Goal: Find specific page/section: Find specific page/section

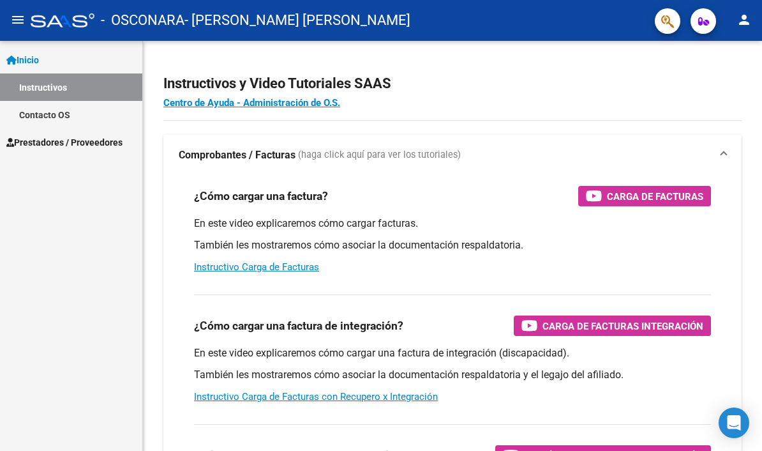
click at [86, 181] on div "Inicio Instructivos Contacto OS Prestadores / Proveedores Facturas - Listado/Ca…" at bounding box center [71, 246] width 142 height 410
click at [101, 141] on span "Prestadores / Proveedores" at bounding box center [64, 142] width 116 height 14
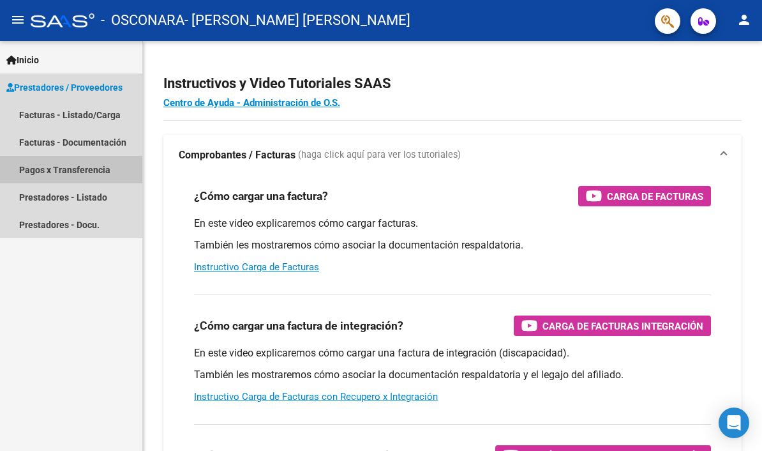
click at [89, 171] on link "Pagos x Transferencia" at bounding box center [71, 169] width 142 height 27
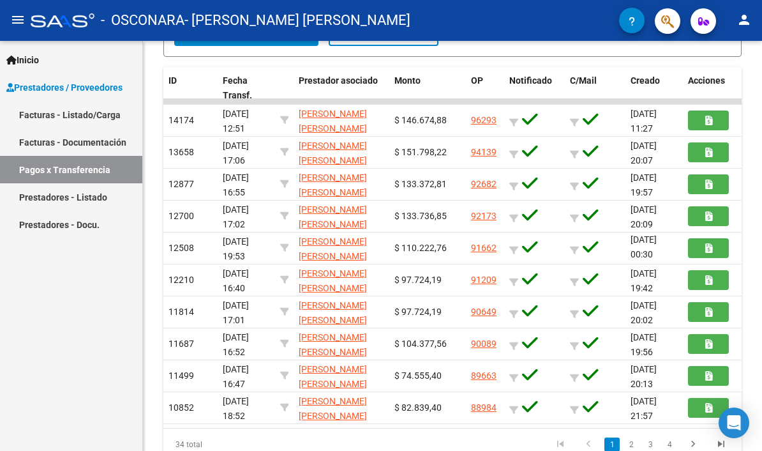
scroll to position [1, 0]
click at [631, 443] on link "2" at bounding box center [631, 444] width 15 height 14
click at [590, 442] on icon "go to previous page" at bounding box center [588, 445] width 17 height 15
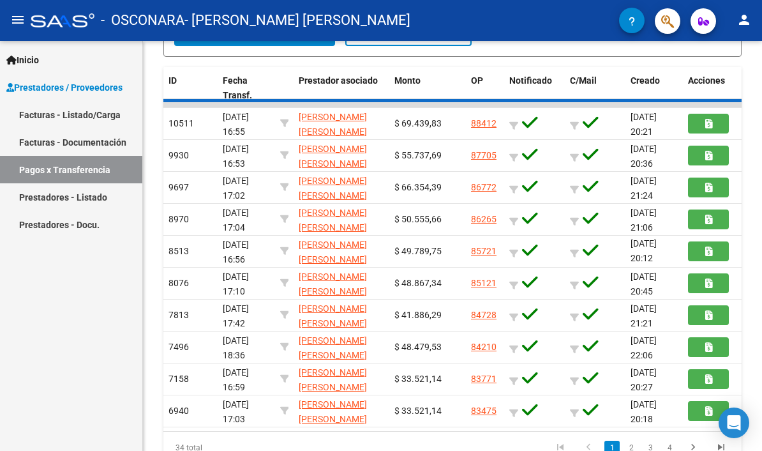
click at [585, 444] on icon "go to previous page" at bounding box center [588, 448] width 17 height 15
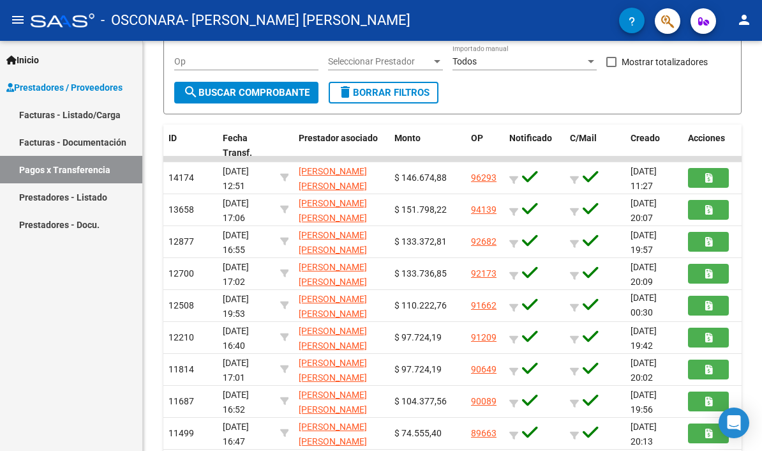
scroll to position [211, 0]
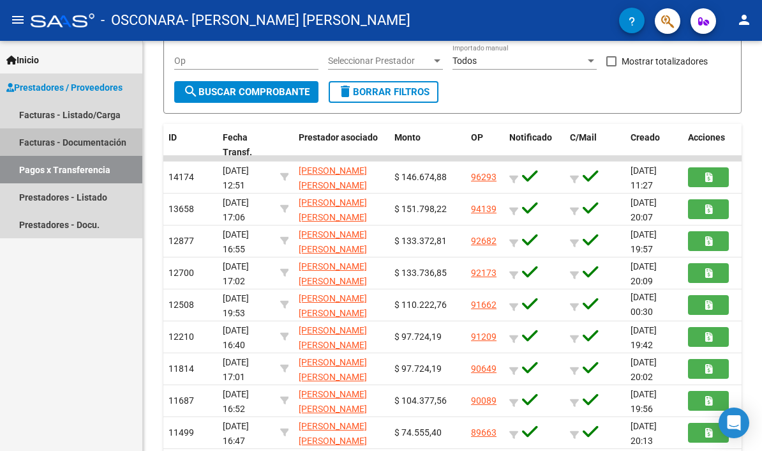
click at [113, 135] on link "Facturas - Documentación" at bounding box center [71, 141] width 142 height 27
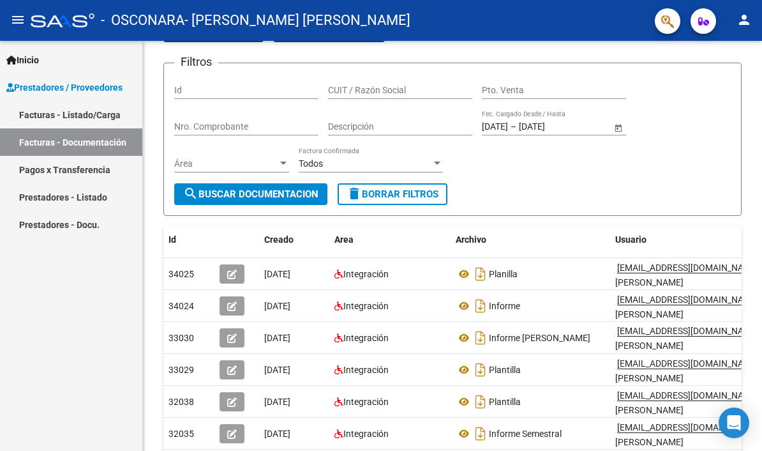
scroll to position [223, 0]
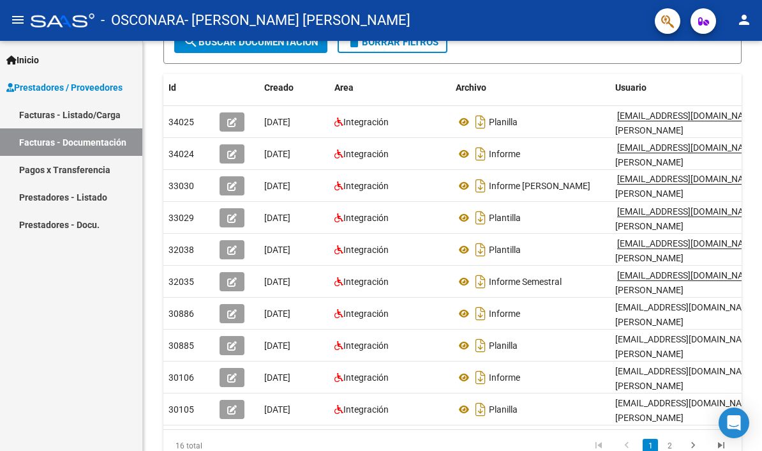
click at [633, 168] on datatable-body-cell "[EMAIL_ADDRESS][DOMAIN_NAME] - [PERSON_NAME]" at bounding box center [706, 153] width 192 height 31
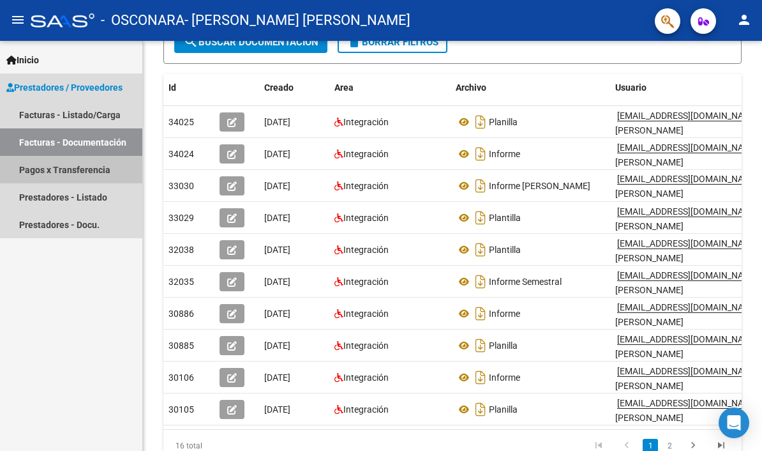
click at [91, 163] on link "Pagos x Transferencia" at bounding box center [71, 169] width 142 height 27
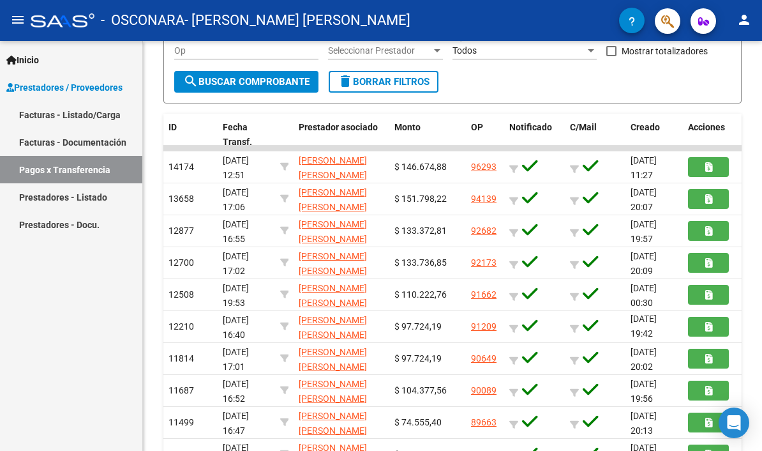
scroll to position [267, 0]
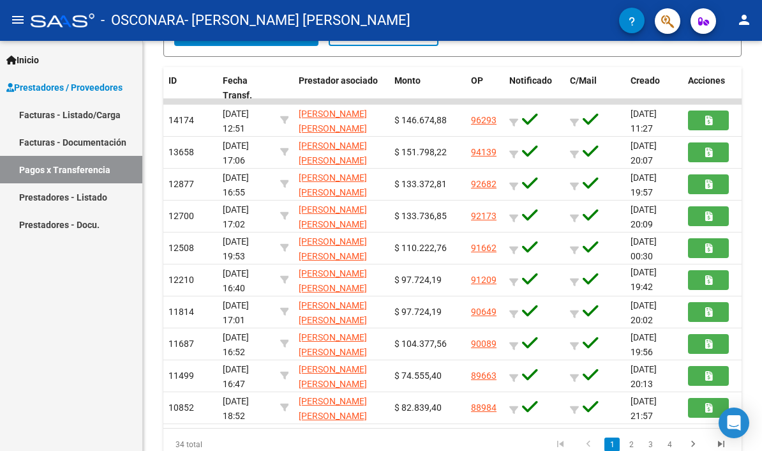
click at [610, 442] on link "1" at bounding box center [612, 444] width 15 height 14
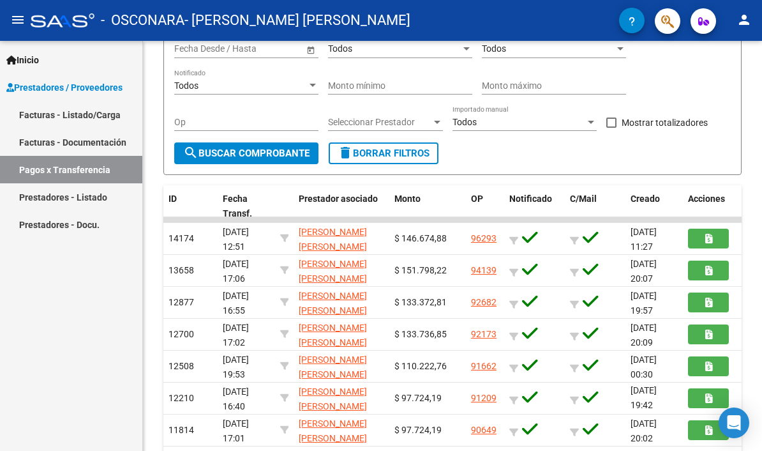
scroll to position [146, 0]
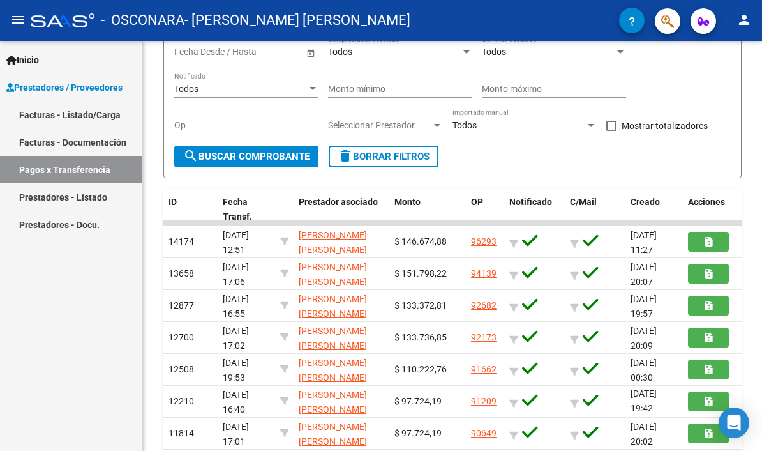
click at [240, 167] on button "search Buscar Comprobante" at bounding box center [246, 157] width 144 height 22
click at [246, 157] on span "search Buscar Comprobante" at bounding box center [246, 156] width 126 height 11
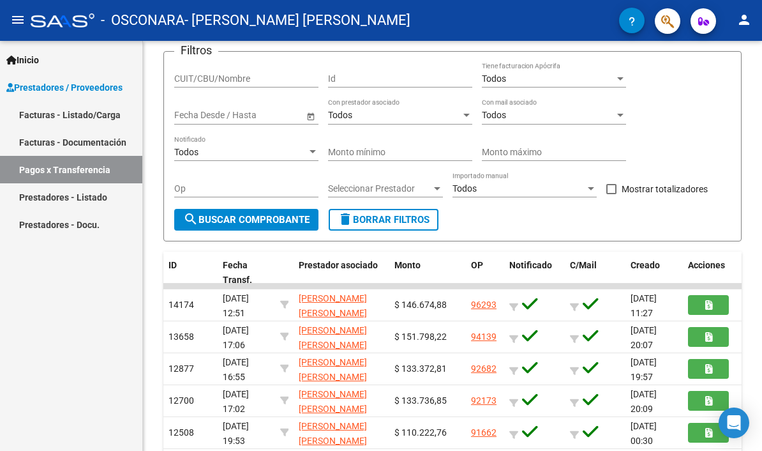
scroll to position [84, 0]
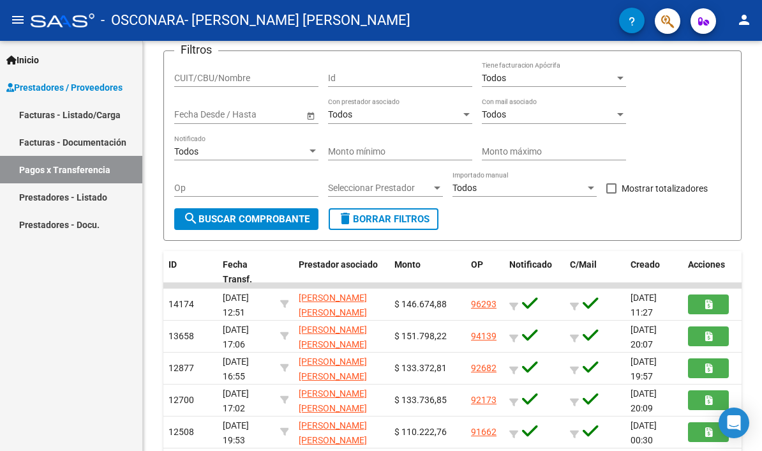
click at [589, 186] on div at bounding box center [590, 188] width 11 height 10
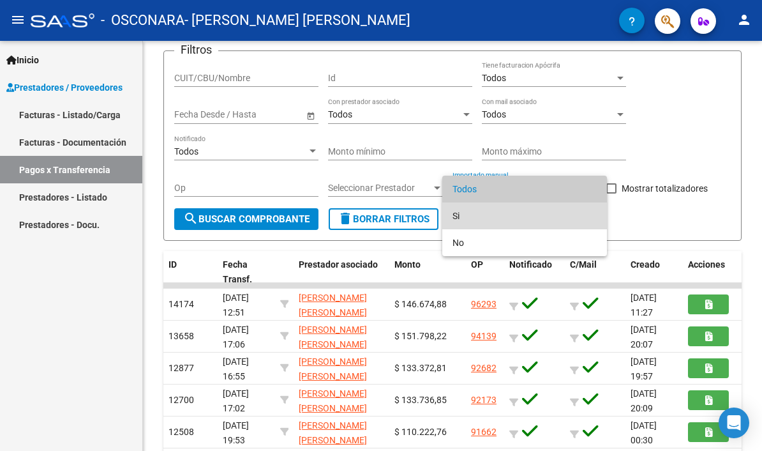
click at [588, 209] on span "Si" at bounding box center [525, 215] width 144 height 27
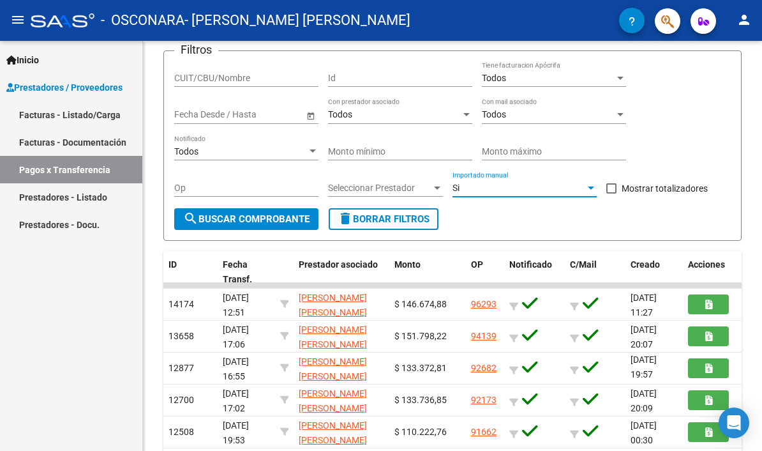
scroll to position [1, 0]
click at [111, 144] on link "Facturas - Documentación" at bounding box center [71, 141] width 142 height 27
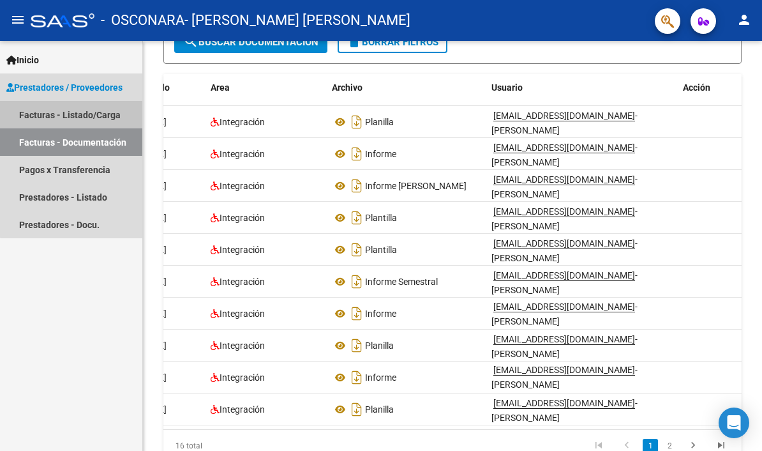
click at [114, 101] on link "Facturas - Listado/Carga" at bounding box center [71, 114] width 142 height 27
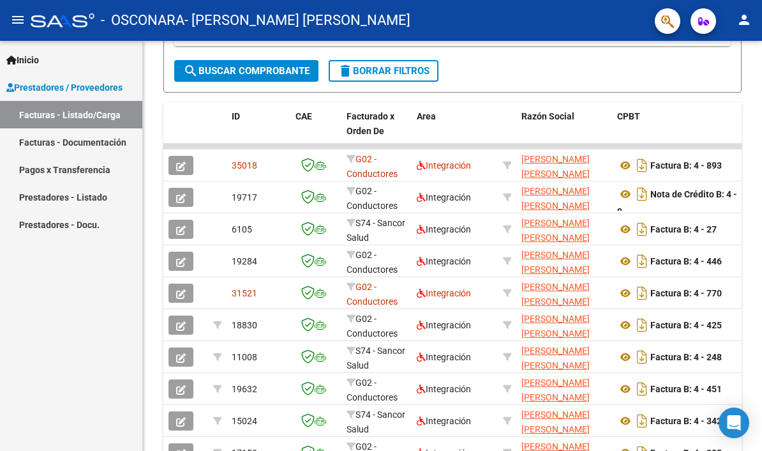
scroll to position [359, 0]
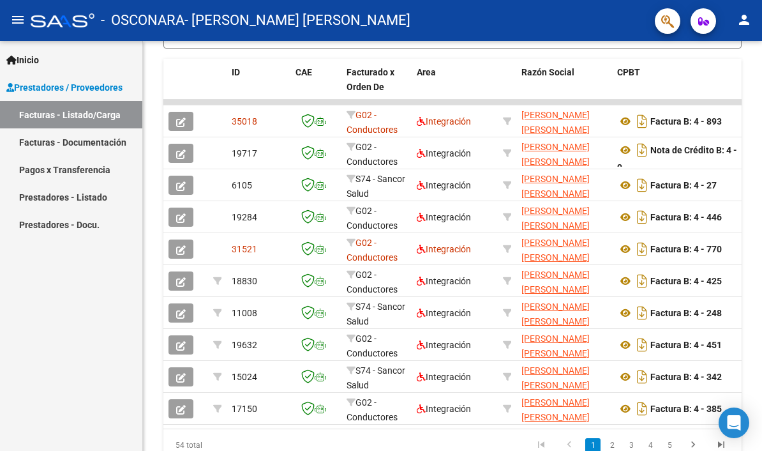
click at [668, 438] on link "5" at bounding box center [669, 445] width 15 height 14
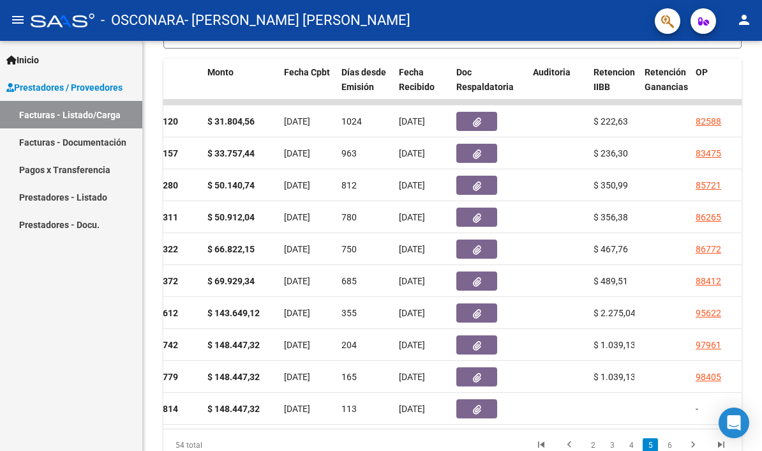
scroll to position [0, 543]
click at [665, 438] on link "6" at bounding box center [669, 445] width 15 height 14
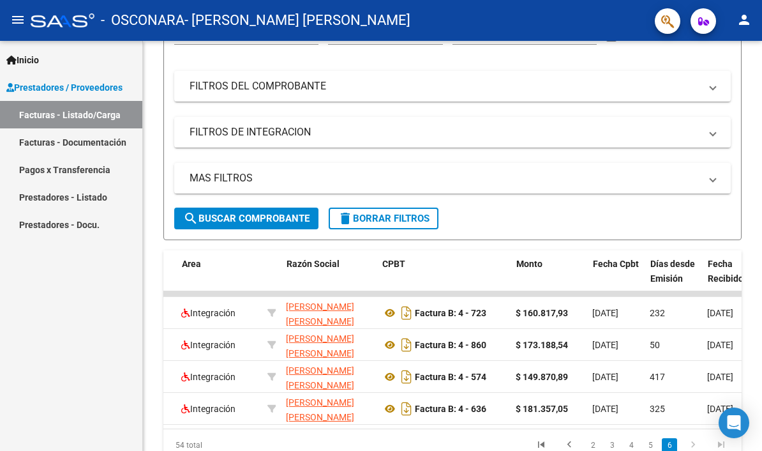
scroll to position [0, 234]
click at [647, 438] on link "5" at bounding box center [650, 445] width 15 height 14
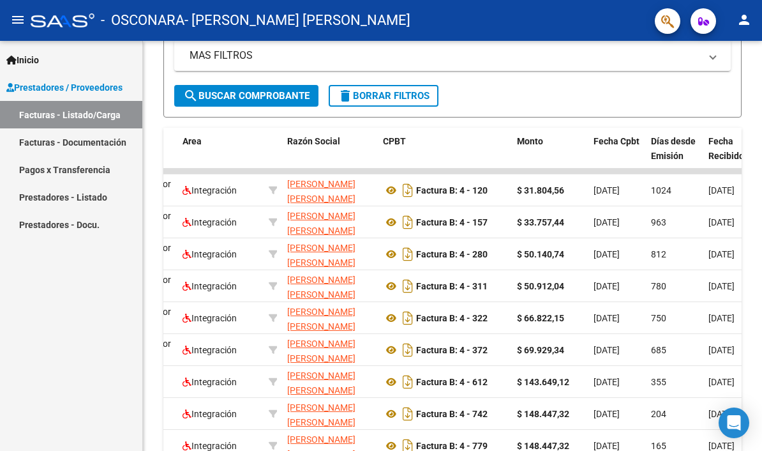
scroll to position [359, 0]
